Goal: Task Accomplishment & Management: Use online tool/utility

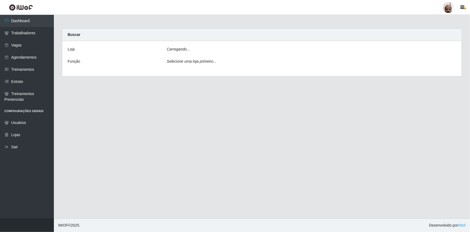
click at [184, 53] on div "Carregando..." at bounding box center [312, 50] width 298 height 8
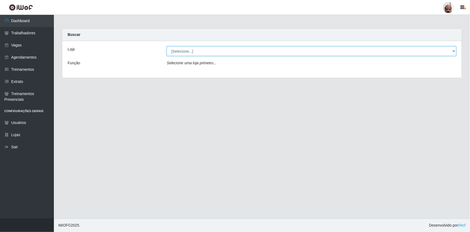
click at [178, 53] on select "[Selecione...] Mar Vermelho - Loja 05" at bounding box center [312, 50] width 290 height 9
select select "252"
click at [167, 46] on select "[Selecione...] Mar Vermelho - Loja 05" at bounding box center [312, 50] width 290 height 9
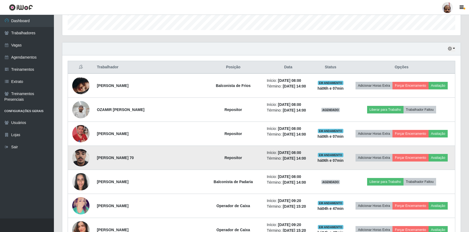
scroll to position [171, 0]
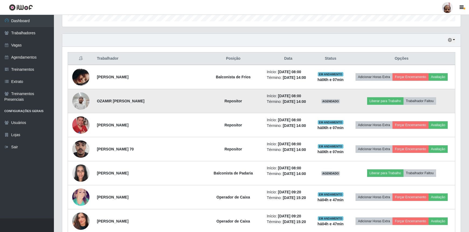
click at [85, 103] on img at bounding box center [80, 100] width 17 height 23
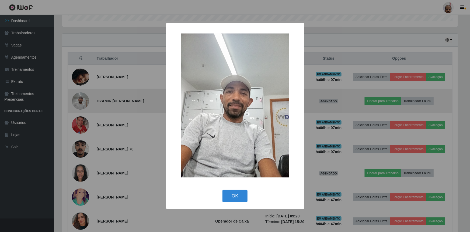
click at [85, 103] on div "× OK Cancel" at bounding box center [235, 116] width 470 height 232
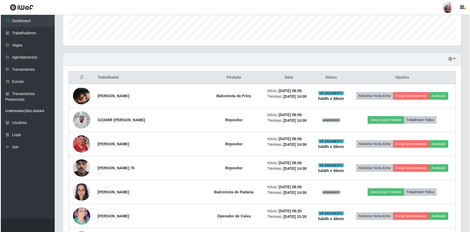
scroll to position [147, 0]
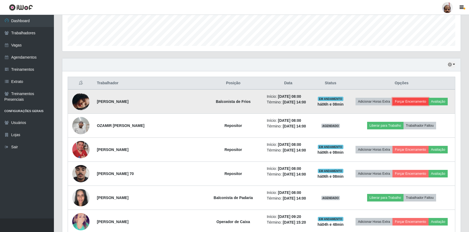
click at [406, 101] on button "Forçar Encerramento" at bounding box center [410, 102] width 36 height 8
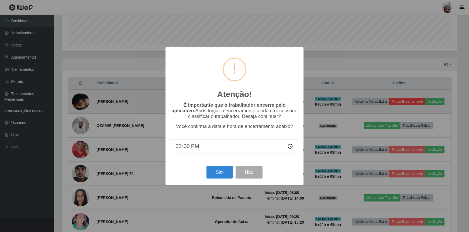
scroll to position [112, 396]
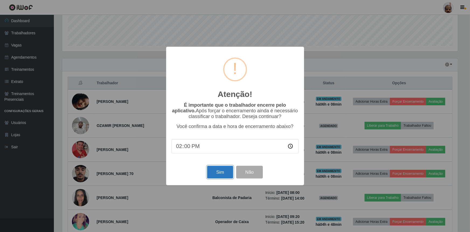
click at [218, 172] on button "Sim" at bounding box center [220, 171] width 26 height 13
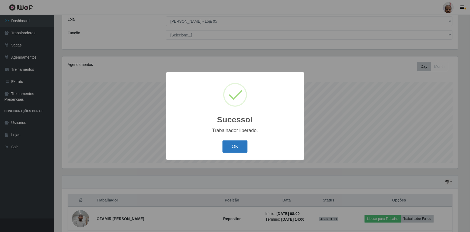
click at [236, 143] on button "OK" at bounding box center [235, 146] width 25 height 13
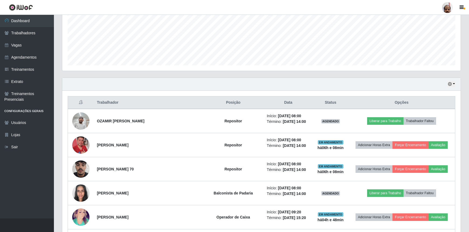
scroll to position [128, 0]
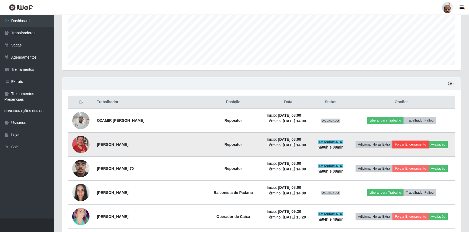
click at [412, 145] on button "Forçar Encerramento" at bounding box center [410, 144] width 36 height 8
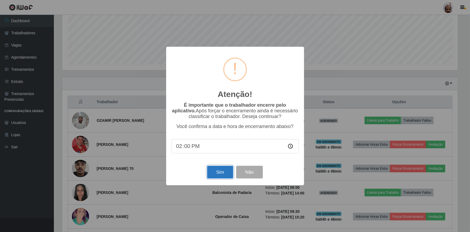
click at [226, 173] on button "Sim" at bounding box center [220, 171] width 26 height 13
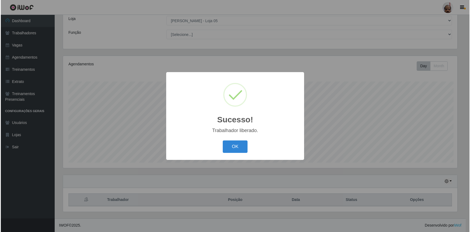
scroll to position [0, 0]
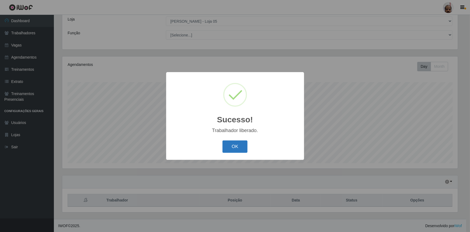
click at [233, 146] on button "OK" at bounding box center [235, 146] width 25 height 13
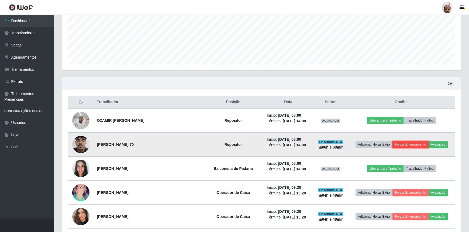
click at [412, 144] on button "Forçar Encerramento" at bounding box center [410, 144] width 36 height 8
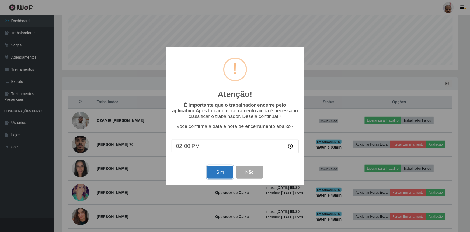
click at [225, 174] on button "Sim" at bounding box center [220, 171] width 26 height 13
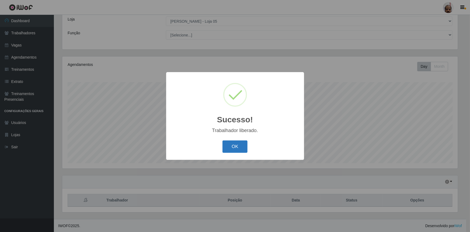
click at [233, 145] on button "OK" at bounding box center [235, 146] width 25 height 13
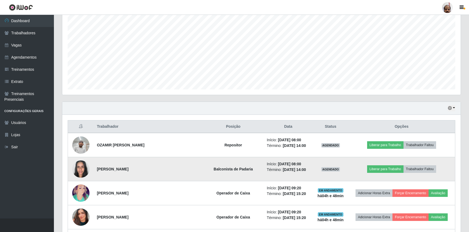
click at [81, 170] on img at bounding box center [80, 168] width 17 height 23
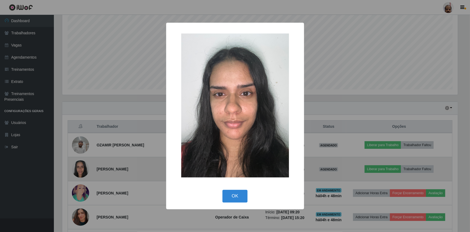
click at [82, 169] on div "× OK Cancel" at bounding box center [235, 116] width 470 height 232
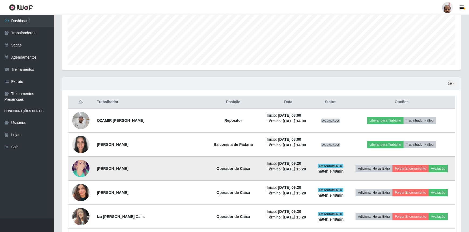
click at [82, 171] on img at bounding box center [80, 169] width 17 height 26
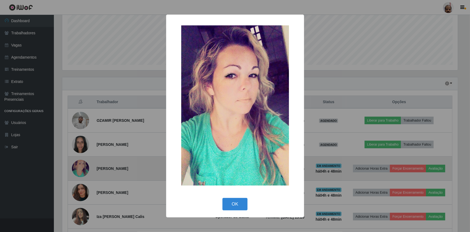
click at [82, 171] on div "× OK Cancel" at bounding box center [235, 116] width 470 height 232
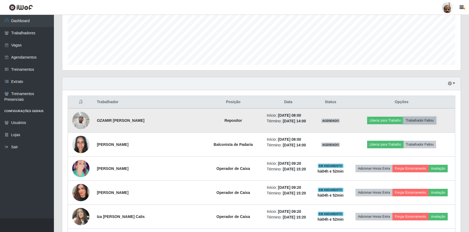
click at [426, 120] on button "Trabalhador Faltou" at bounding box center [420, 120] width 33 height 8
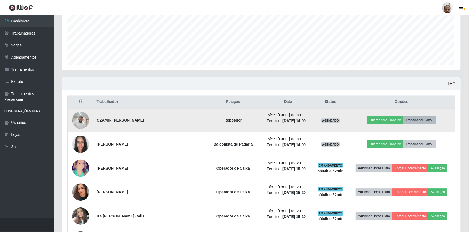
scroll to position [112, 396]
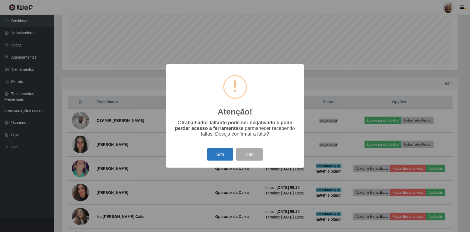
click at [226, 154] on button "Sim" at bounding box center [220, 154] width 26 height 13
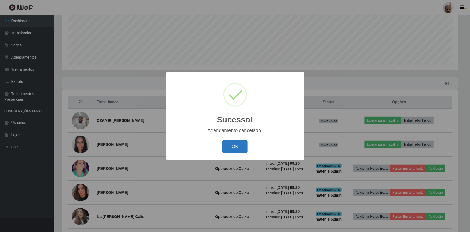
click at [234, 146] on button "OK" at bounding box center [235, 146] width 25 height 13
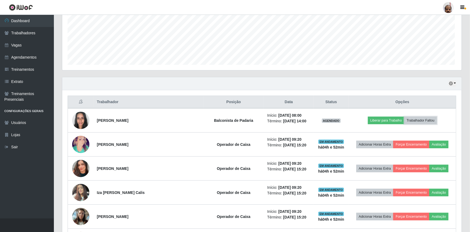
scroll to position [112, 398]
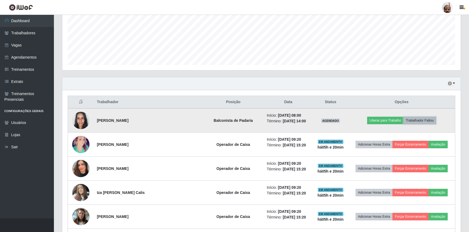
click at [428, 121] on button "Trabalhador Faltou" at bounding box center [420, 120] width 33 height 8
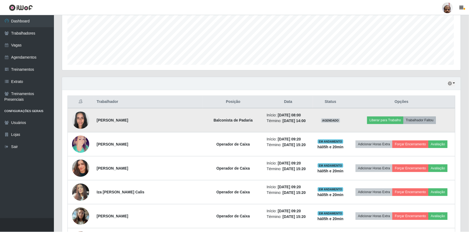
scroll to position [112, 396]
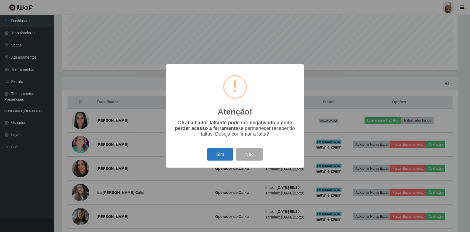
click at [219, 154] on button "Sim" at bounding box center [220, 154] width 26 height 13
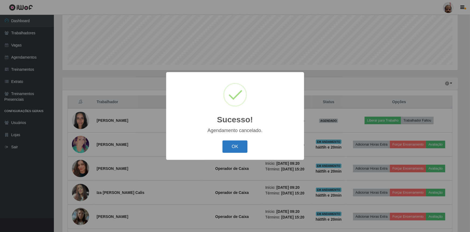
click at [226, 149] on button "OK" at bounding box center [235, 146] width 25 height 13
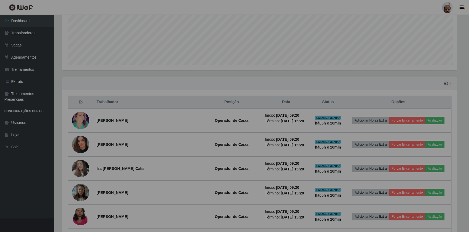
scroll to position [112, 398]
